Goal: Check status

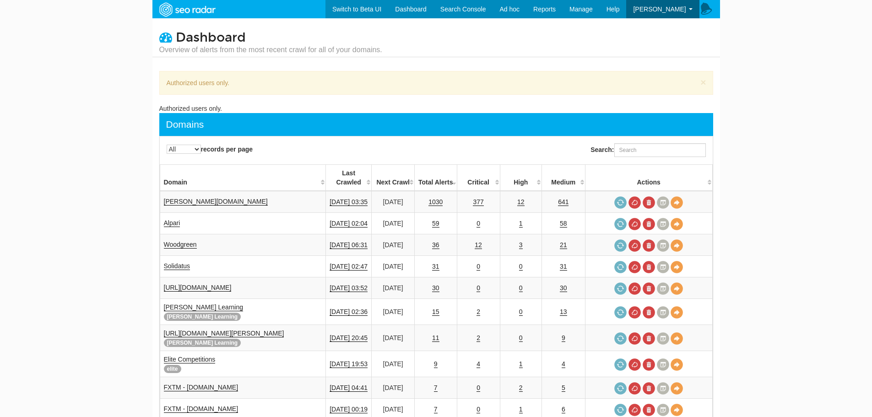
select select "-1"
click at [475, 241] on link "12" at bounding box center [478, 245] width 7 height 8
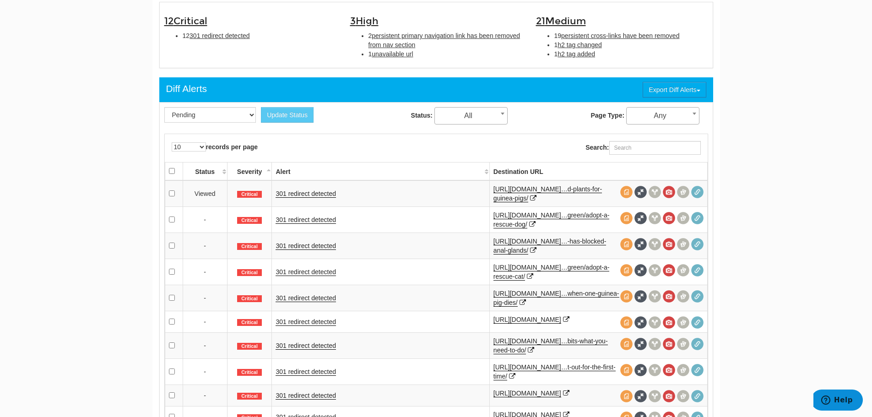
scroll to position [320, 0]
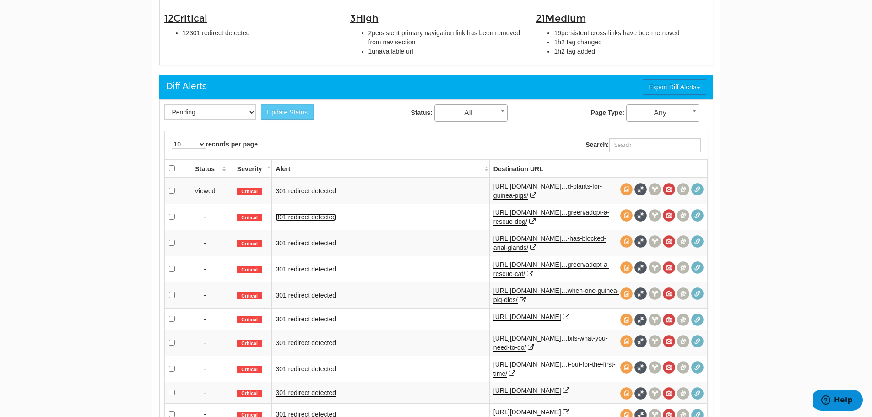
click at [320, 216] on link "301 redirect detected" at bounding box center [305, 217] width 60 height 8
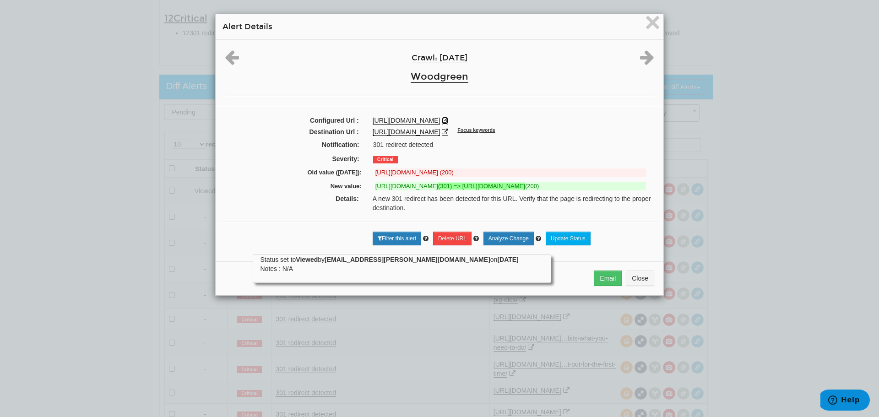
click at [448, 120] on icon at bounding box center [445, 120] width 6 height 6
click at [654, 23] on span "×" at bounding box center [652, 22] width 16 height 31
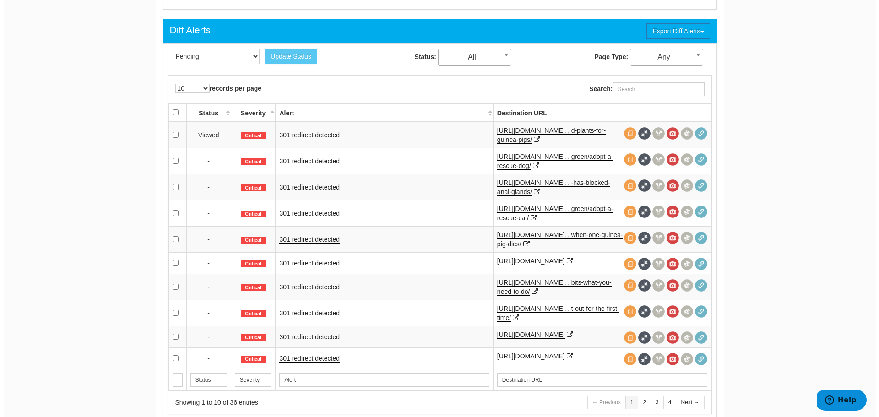
scroll to position [366, 0]
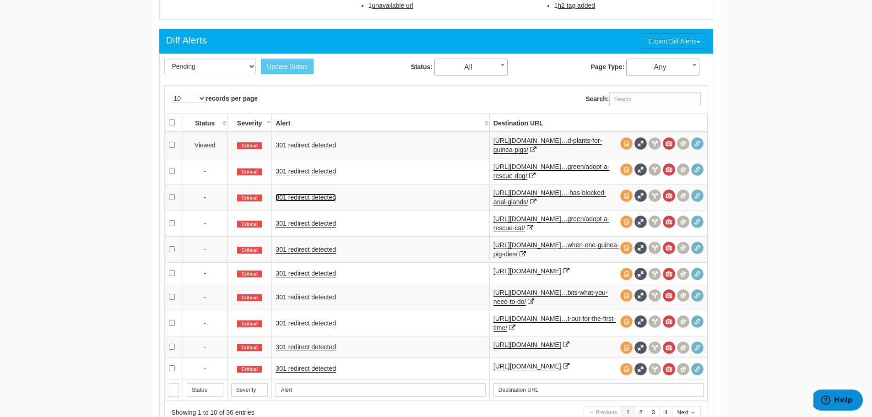
click at [309, 196] on link "301 redirect detected" at bounding box center [305, 198] width 60 height 8
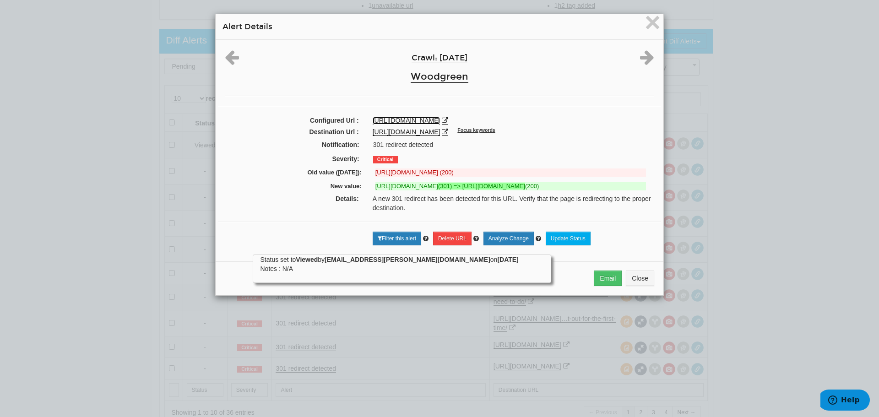
click at [440, 123] on link "https://woodgreen.org.uk/pet-advice/dog/how-to-spot-if-your-dog-has-blocked-ana…" at bounding box center [406, 121] width 68 height 8
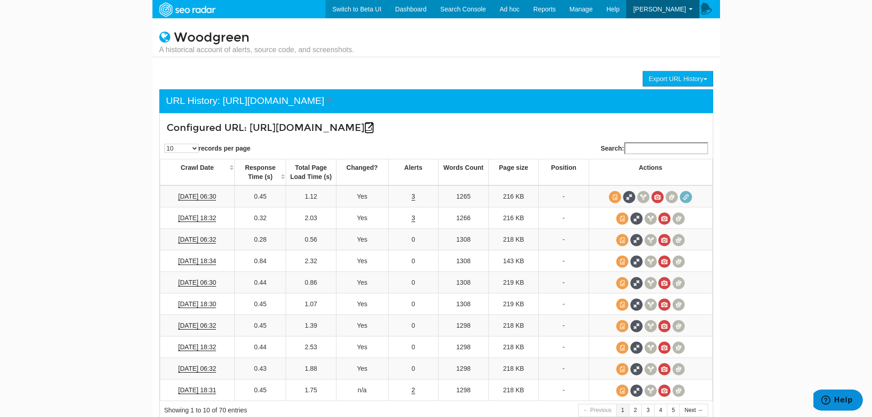
click at [364, 132] on icon at bounding box center [369, 128] width 10 height 10
